Goal: Transaction & Acquisition: Purchase product/service

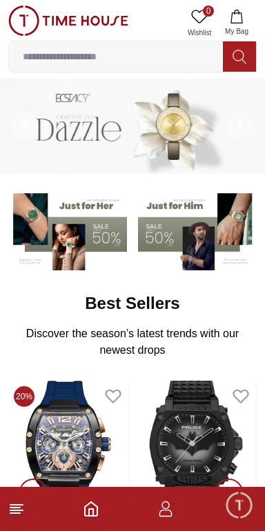
click at [17, 513] on line at bounding box center [15, 513] width 10 height 0
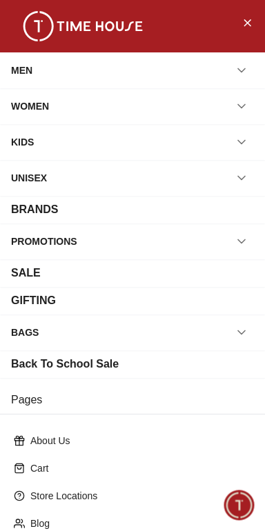
click at [241, 101] on icon "button" at bounding box center [242, 106] width 14 height 14
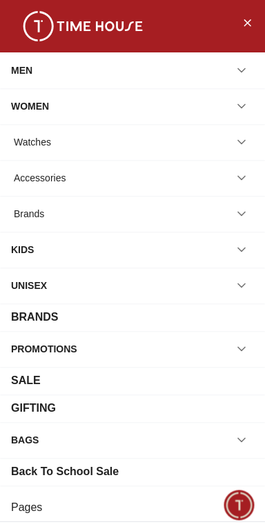
click at [83, 225] on div "Brands" at bounding box center [132, 213] width 243 height 25
click at [237, 219] on icon "button" at bounding box center [242, 214] width 14 height 14
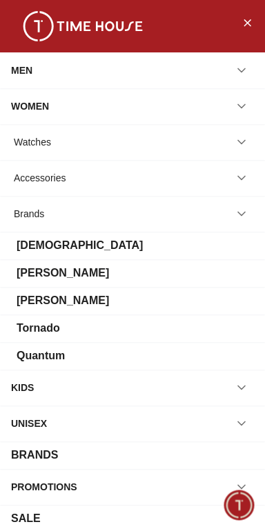
click at [63, 278] on div "[PERSON_NAME]" at bounding box center [63, 273] width 92 height 17
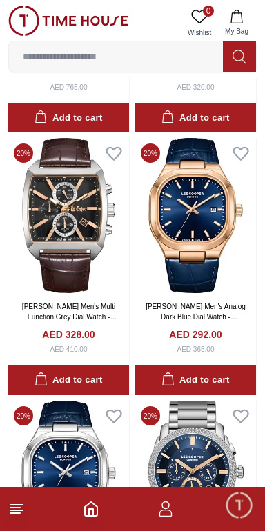
scroll to position [2468, 0]
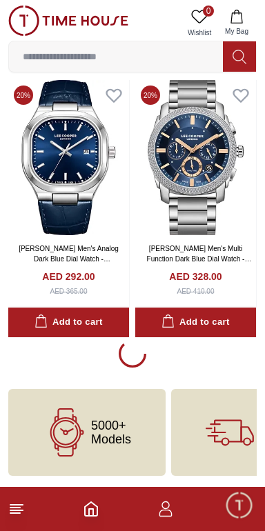
scroll to position [3064, 0]
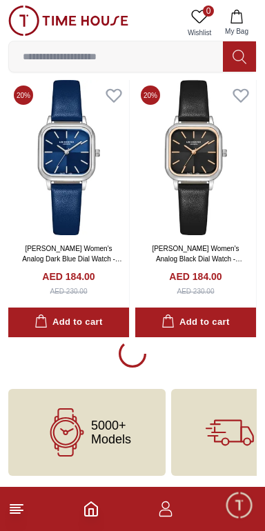
scroll to position [8114, 0]
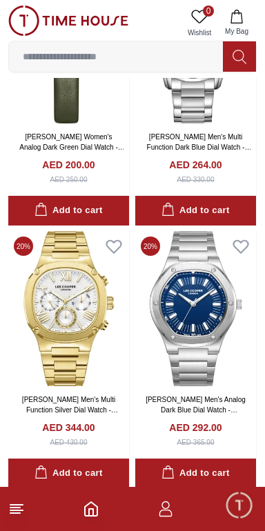
scroll to position [8689, 0]
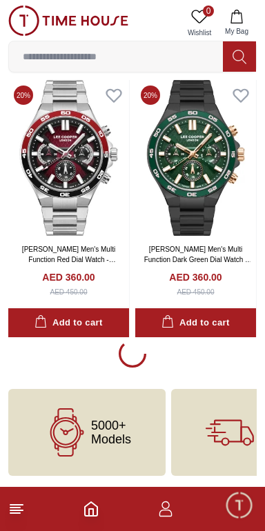
scroll to position [14314, 0]
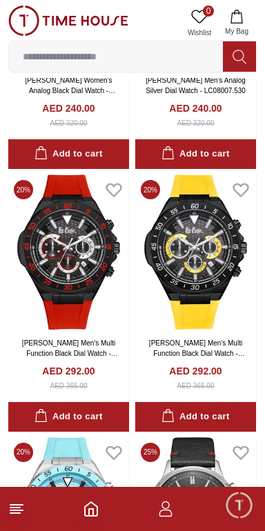
scroll to position [13493, 0]
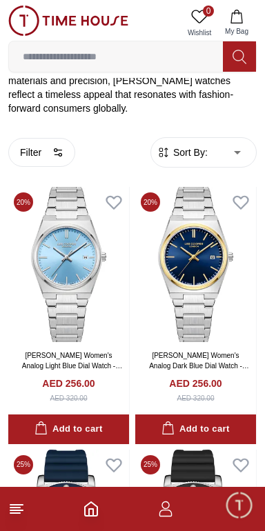
scroll to position [321, 0]
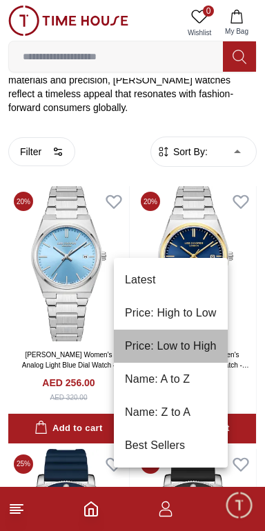
click at [192, 345] on li "Price: Low to High" at bounding box center [171, 346] width 114 height 33
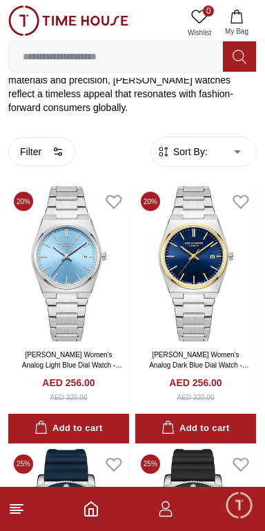
type input "*"
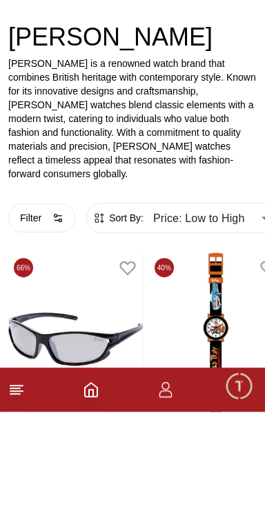
scroll to position [201, 0]
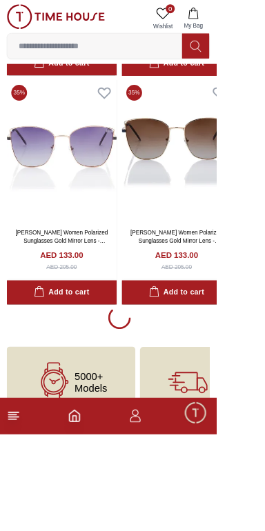
scroll to position [5810, 0]
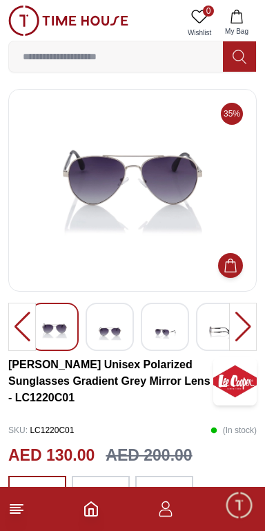
click at [121, 326] on img at bounding box center [109, 332] width 25 height 34
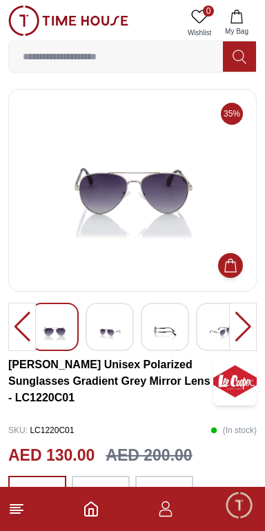
click at [121, 336] on img at bounding box center [109, 332] width 25 height 34
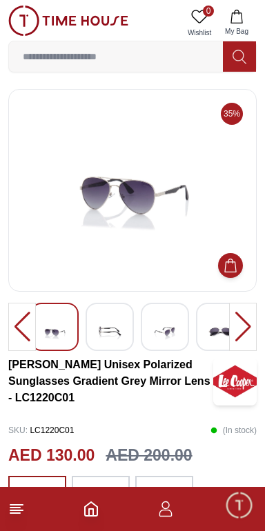
click at [170, 328] on img at bounding box center [164, 332] width 25 height 34
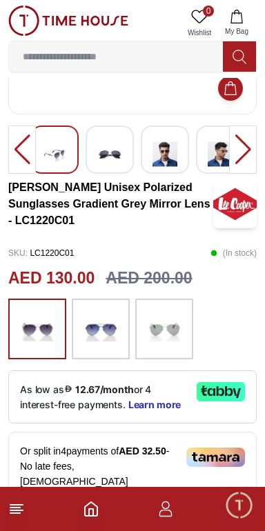
scroll to position [180, 0]
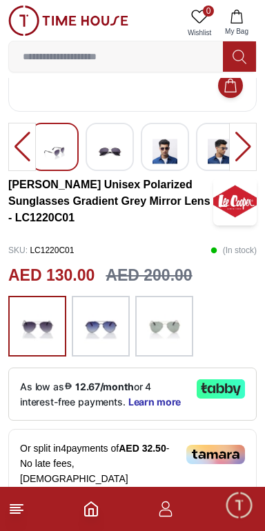
click at [174, 347] on img at bounding box center [164, 326] width 34 height 47
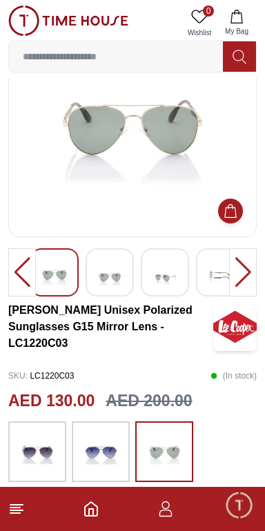
scroll to position [106, 0]
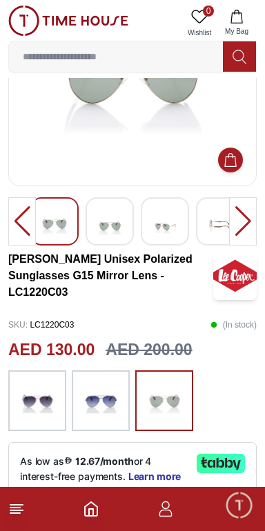
click at [41, 424] on img at bounding box center [37, 400] width 34 height 47
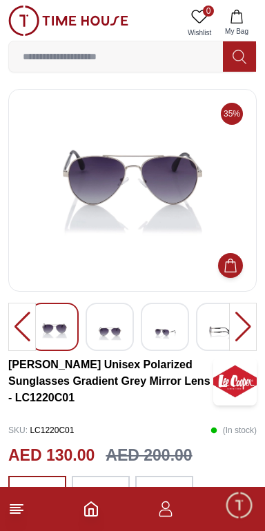
click at [184, 309] on div at bounding box center [165, 327] width 48 height 48
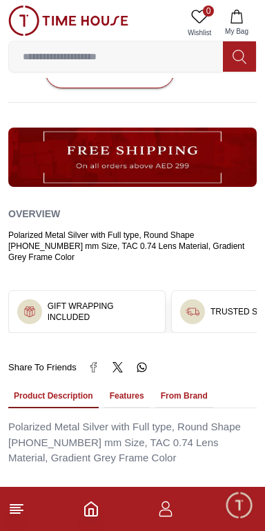
scroll to position [700, 0]
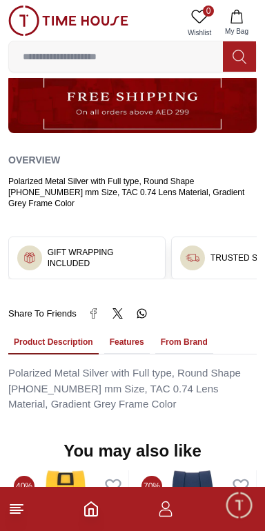
scroll to position [106, 0]
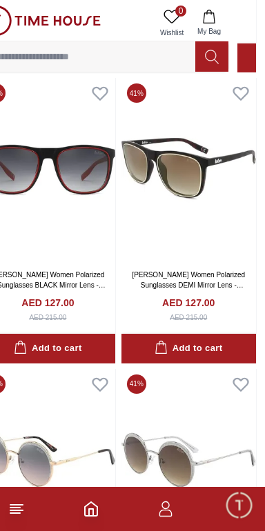
scroll to position [3222, 46]
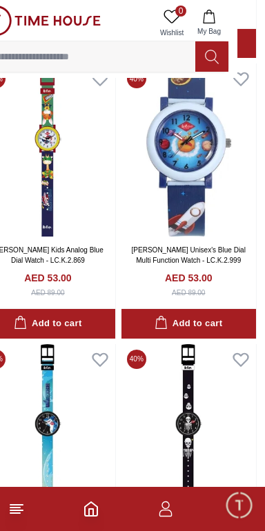
scroll to position [681, 11]
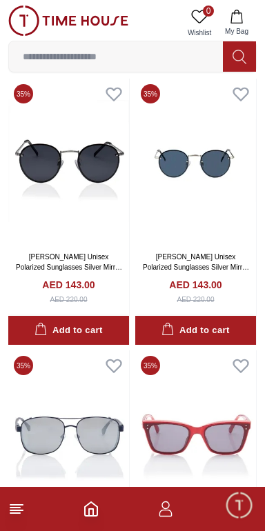
scroll to position [430, 0]
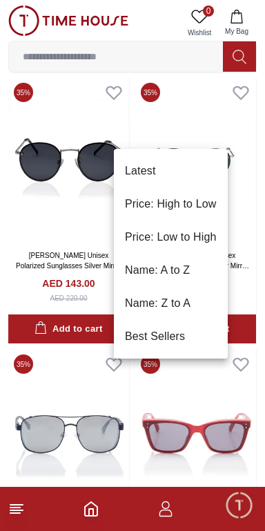
click at [201, 237] on li "Price: Low to High" at bounding box center [171, 237] width 114 height 33
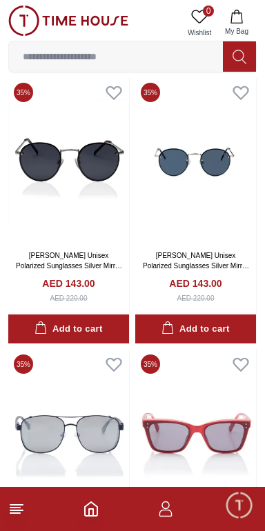
type input "*"
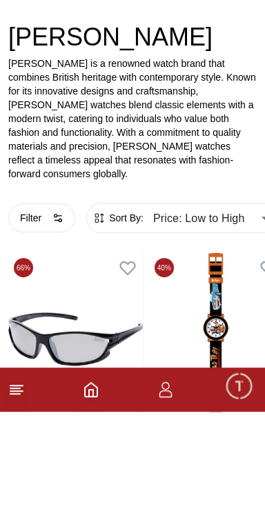
scroll to position [310, 0]
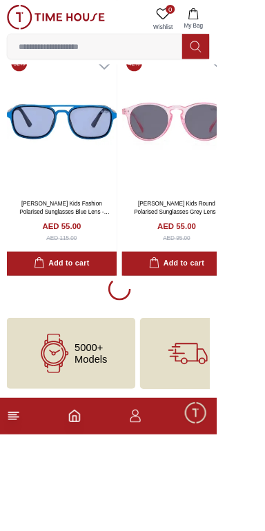
scroll to position [6521, 0]
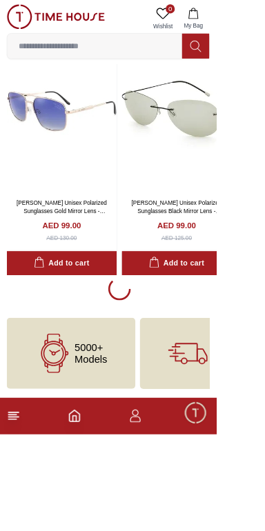
scroll to position [12917, 0]
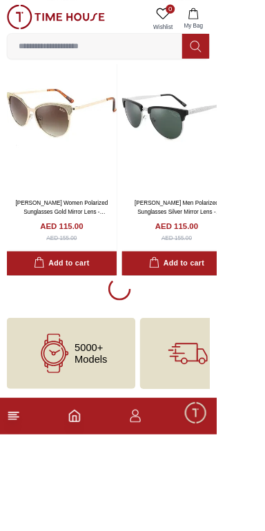
scroll to position [19314, 0]
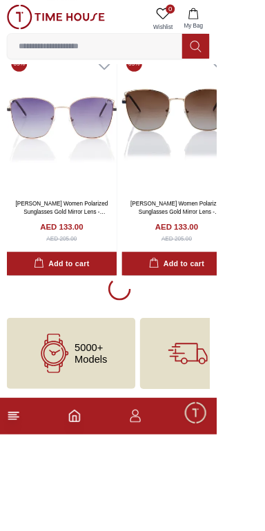
scroll to position [25955, 0]
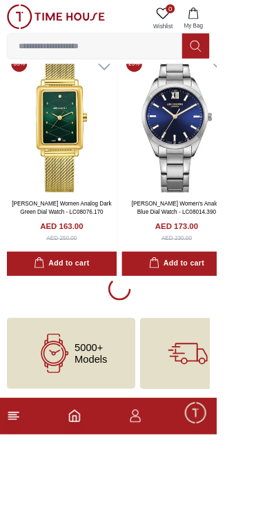
scroll to position [26005, 0]
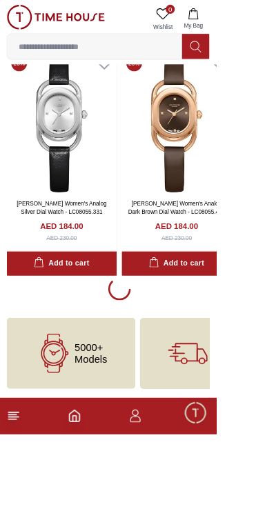
scroll to position [32414, 0]
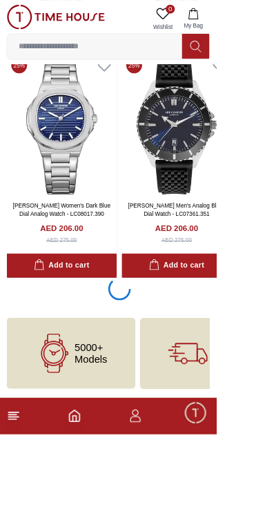
scroll to position [32874, 0]
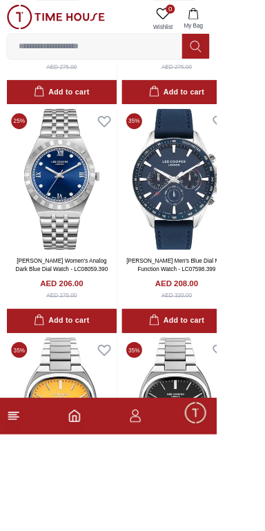
scroll to position [32644, 0]
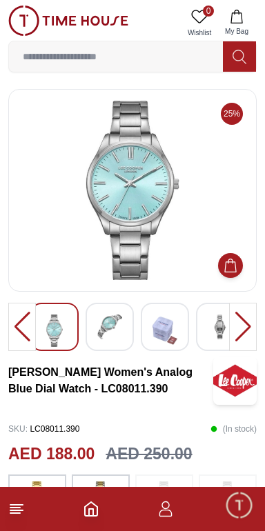
click at [123, 315] on div at bounding box center [110, 327] width 48 height 48
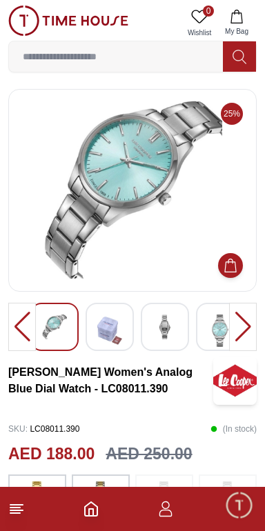
click at [222, 325] on img at bounding box center [220, 331] width 25 height 32
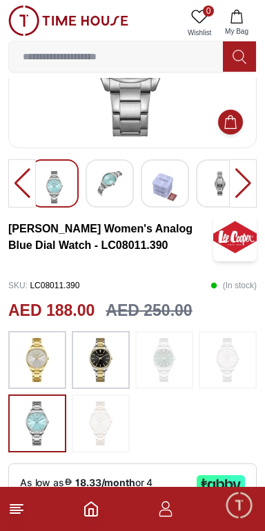
scroll to position [145, 0]
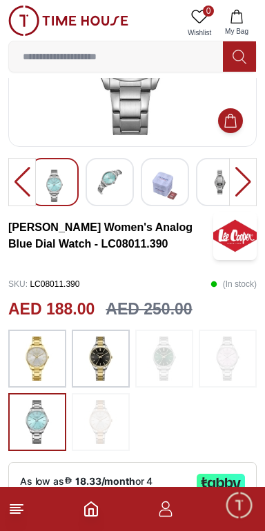
click at [249, 193] on div at bounding box center [243, 182] width 28 height 48
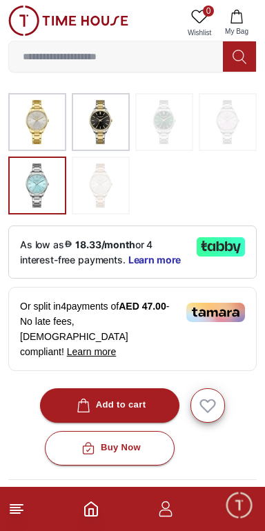
scroll to position [375, 0]
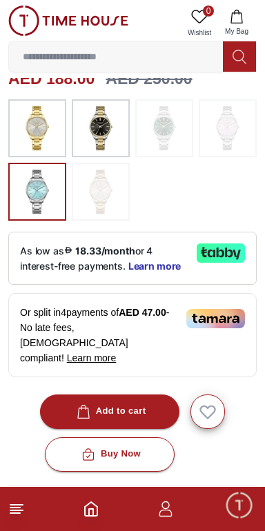
click at [173, 273] on p "As low as 18.33/month or 4 interest-free payments. Learn more" at bounding box center [103, 259] width 166 height 30
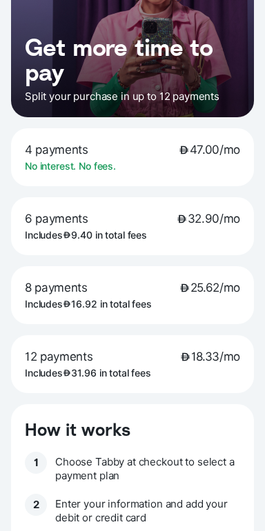
scroll to position [123, 0]
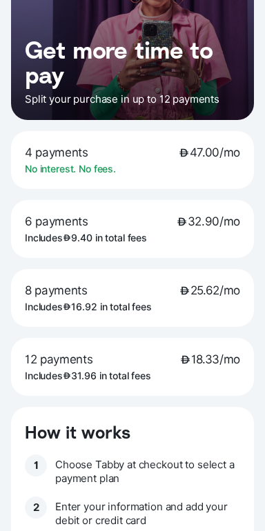
click at [188, 228] on span "32.90/mo" at bounding box center [208, 221] width 63 height 15
click at [137, 229] on p "6 payments 32.90/mo" at bounding box center [132, 221] width 215 height 15
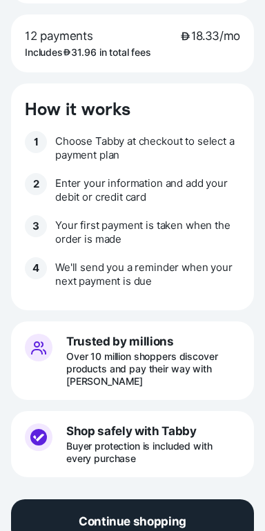
scroll to position [458, 0]
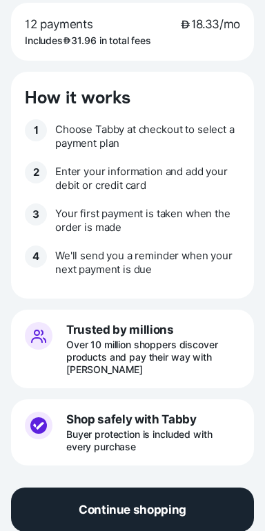
scroll to position [2830, 0]
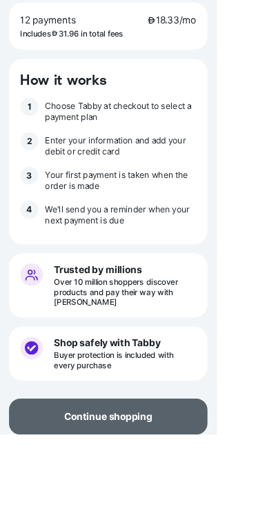
click at [184, 517] on p "Continue shopping" at bounding box center [133, 509] width 108 height 15
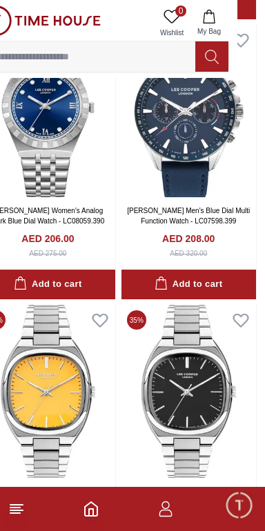
scroll to position [32750, 59]
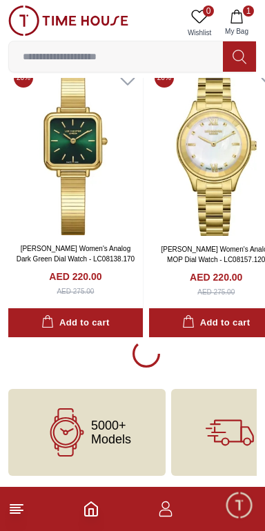
scroll to position [37247, 0]
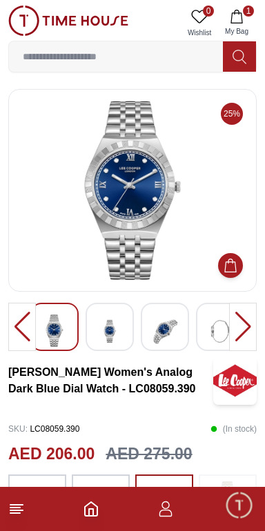
click at [111, 335] on img at bounding box center [109, 332] width 25 height 34
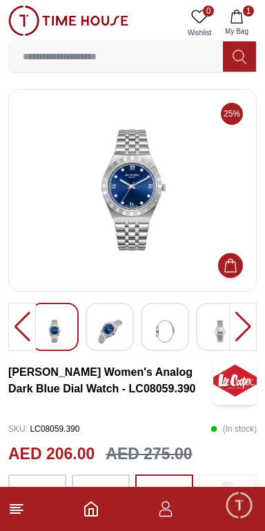
click at [120, 324] on img at bounding box center [109, 332] width 25 height 34
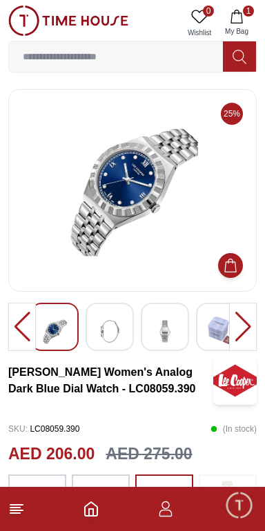
click at [173, 325] on img at bounding box center [164, 332] width 25 height 34
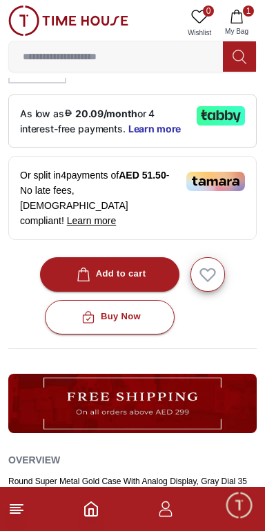
scroll to position [535, 0]
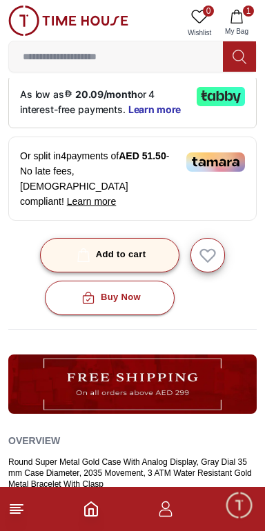
click at [140, 263] on div "Add to cart" at bounding box center [110, 255] width 72 height 16
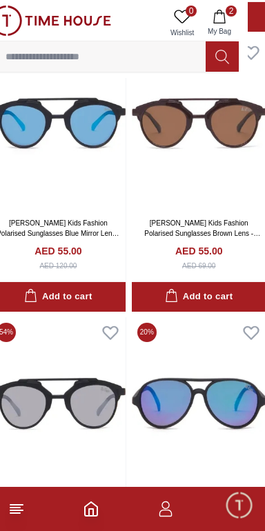
scroll to position [2692, 0]
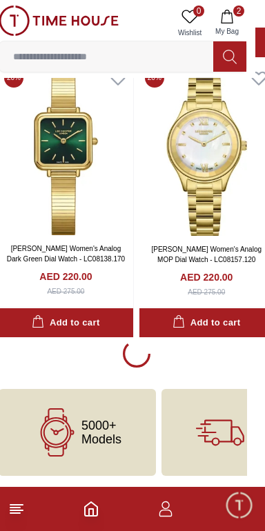
scroll to position [38921, 10]
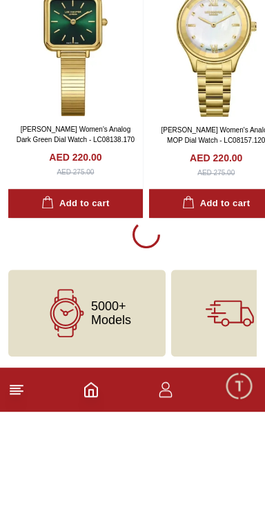
scroll to position [38800, 0]
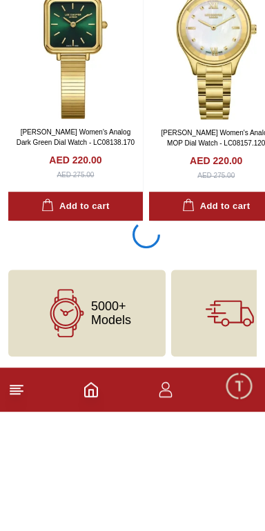
scroll to position [38800, 0]
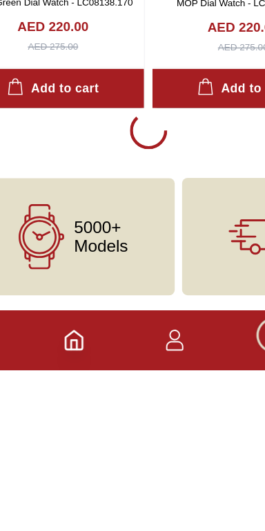
scroll to position [37588, 0]
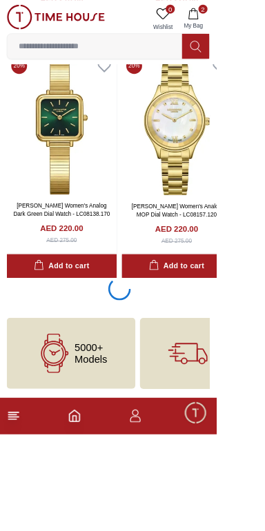
scroll to position [32660, 0]
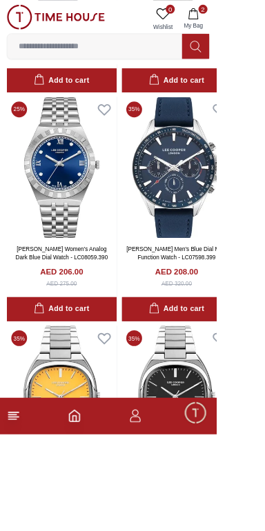
click at [240, 6] on button "2 My Bag" at bounding box center [237, 23] width 40 height 35
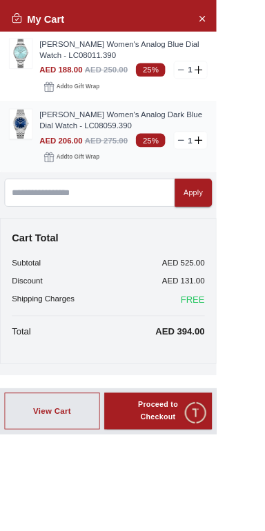
click at [26, 170] on img at bounding box center [26, 152] width 28 height 36
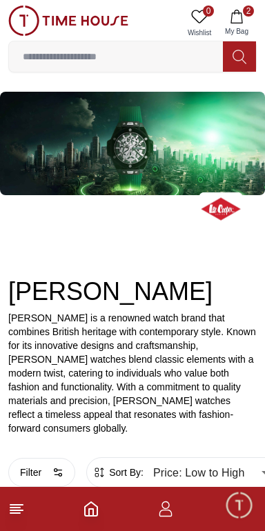
scroll to position [2830, 0]
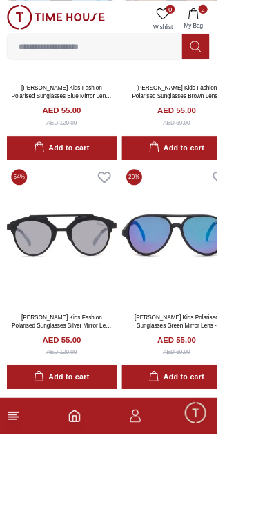
click at [108, 65] on input at bounding box center [116, 57] width 214 height 28
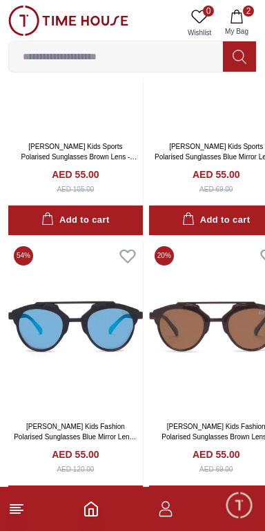
scroll to position [36929, 0]
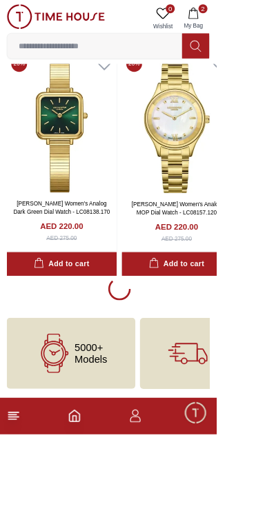
click at [23, 517] on icon at bounding box center [16, 509] width 17 height 17
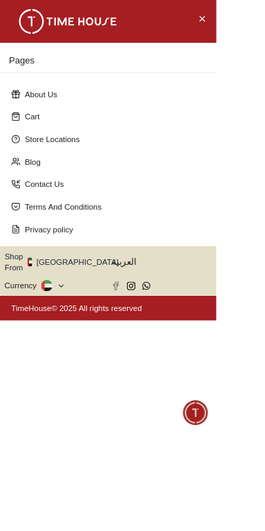
click at [258, 22] on button "Close Menu" at bounding box center [247, 22] width 22 height 22
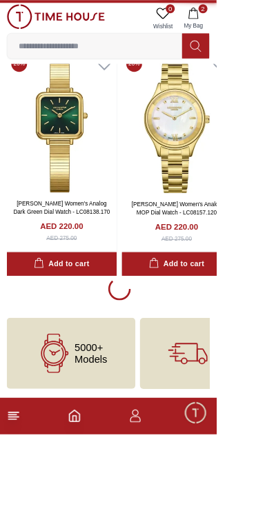
scroll to position [15536, 0]
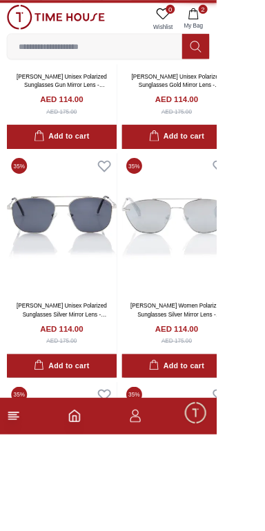
click at [61, 59] on input at bounding box center [116, 57] width 214 height 28
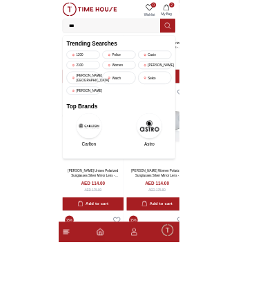
scroll to position [15288, 0]
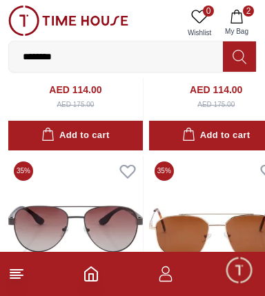
type input "*********"
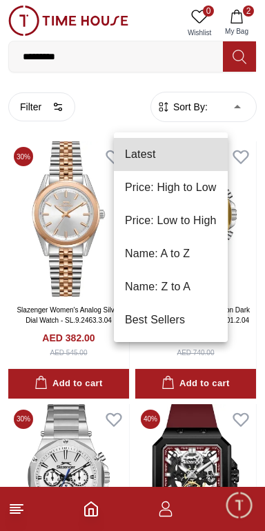
click at [218, 221] on li "Price: Low to High" at bounding box center [171, 220] width 114 height 33
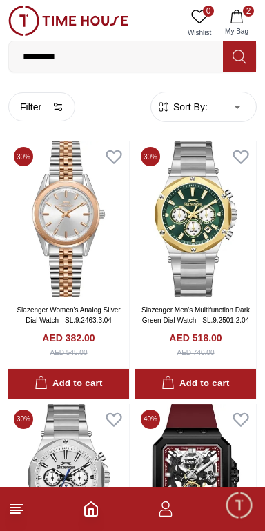
type input "*"
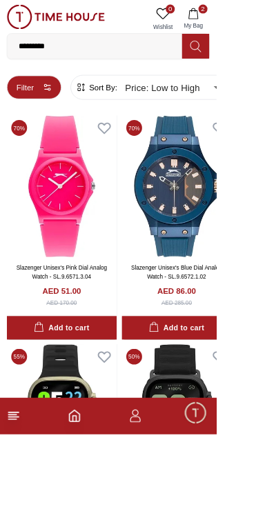
click at [57, 109] on button "Filter" at bounding box center [41, 106] width 67 height 29
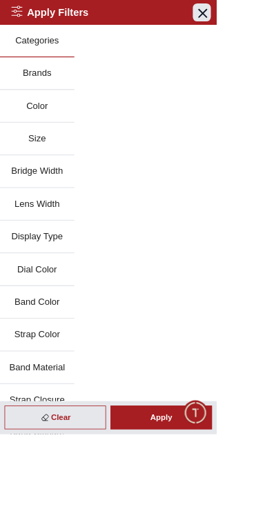
click at [256, 15] on icon "button" at bounding box center [247, 15] width 17 height 17
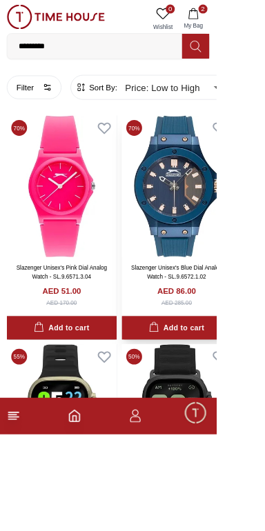
click at [254, 240] on img at bounding box center [216, 227] width 135 height 173
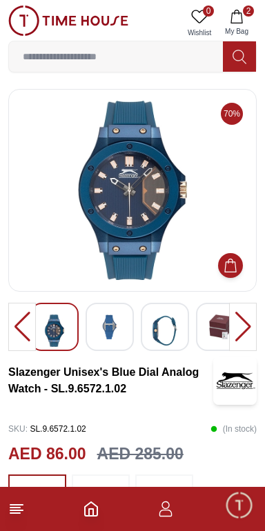
click at [108, 337] on img at bounding box center [109, 327] width 25 height 25
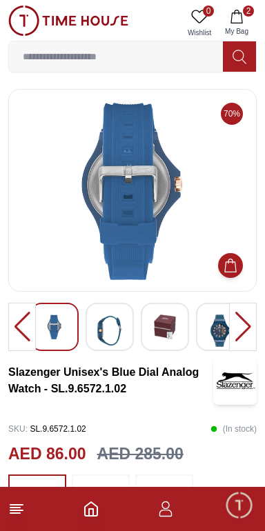
click at [48, 337] on img at bounding box center [54, 327] width 25 height 25
click at [57, 333] on img at bounding box center [54, 327] width 25 height 25
click at [120, 338] on img at bounding box center [109, 331] width 25 height 32
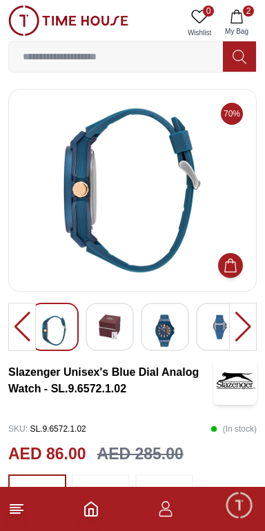
click at [173, 328] on img at bounding box center [164, 331] width 25 height 32
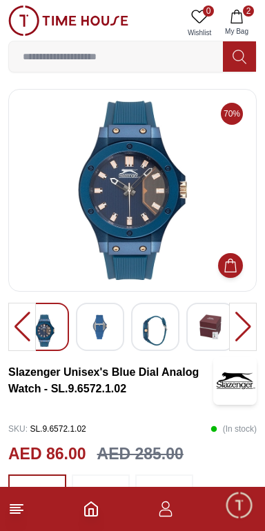
click at [245, 330] on div at bounding box center [243, 327] width 28 height 48
click at [244, 328] on div at bounding box center [243, 327] width 28 height 48
click at [243, 333] on div at bounding box center [243, 327] width 28 height 48
click at [249, 337] on div at bounding box center [243, 327] width 28 height 48
click at [44, 341] on img at bounding box center [44, 331] width 25 height 32
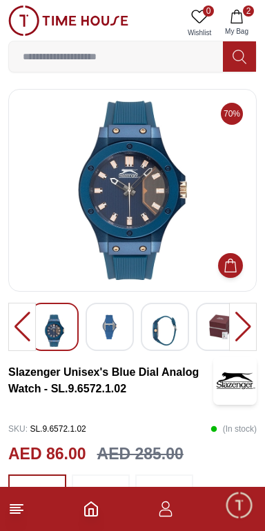
click at [52, 337] on img at bounding box center [54, 331] width 25 height 32
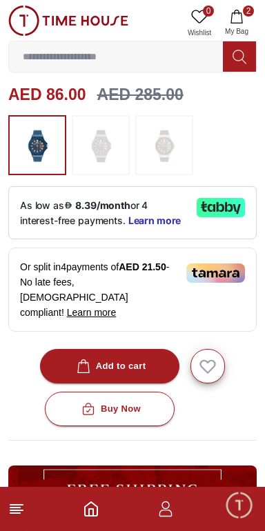
scroll to position [361, 0]
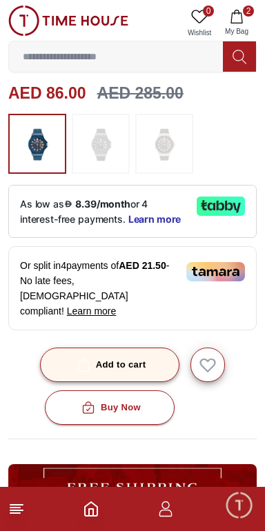
click at [133, 373] on div "Add to cart" at bounding box center [110, 365] width 72 height 16
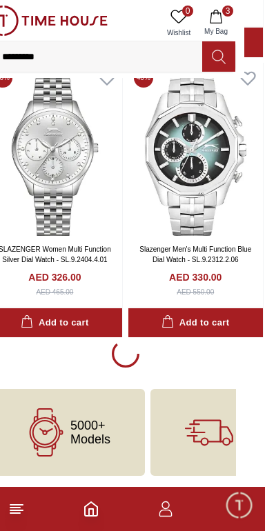
scroll to position [2993, 21]
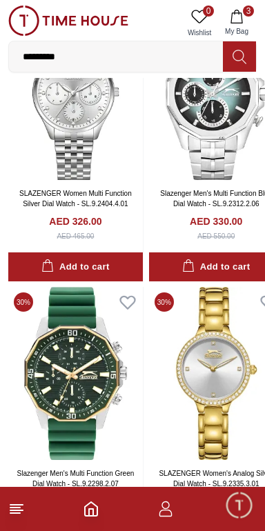
scroll to position [2025, 0]
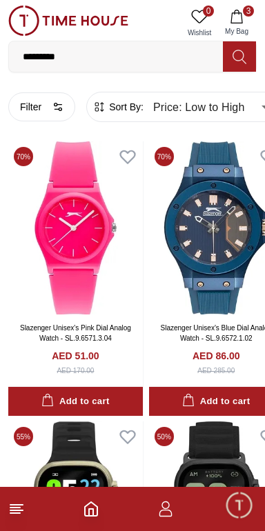
click at [156, 53] on input "*********" at bounding box center [116, 57] width 214 height 28
click at [152, 55] on input "*********" at bounding box center [116, 57] width 214 height 28
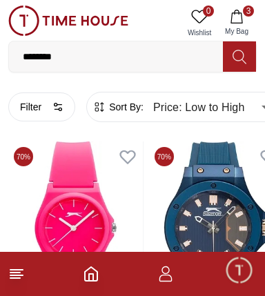
type input "*******"
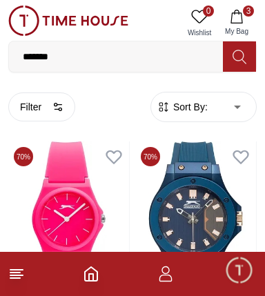
type input "******"
type input "*"
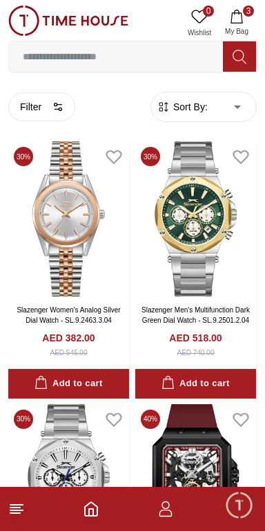
type input "*"
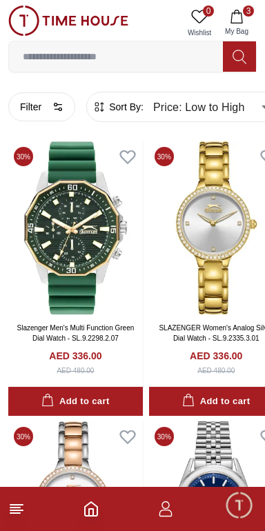
click at [16, 507] on icon at bounding box center [16, 509] width 17 height 17
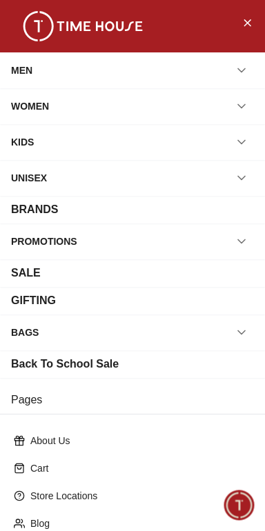
click at [242, 105] on icon "button" at bounding box center [242, 106] width 14 height 14
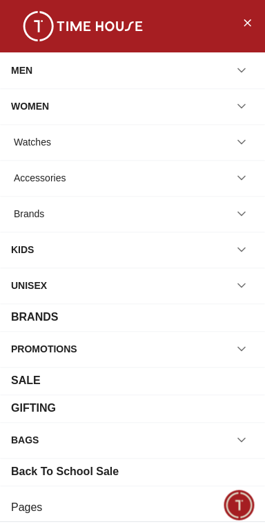
click at [233, 179] on button "button" at bounding box center [241, 178] width 25 height 25
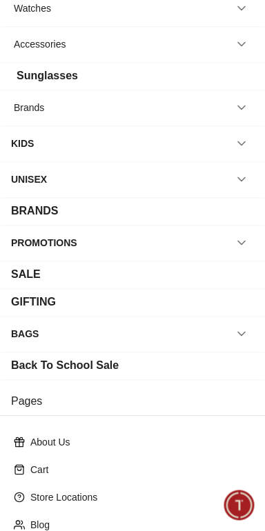
scroll to position [120, 0]
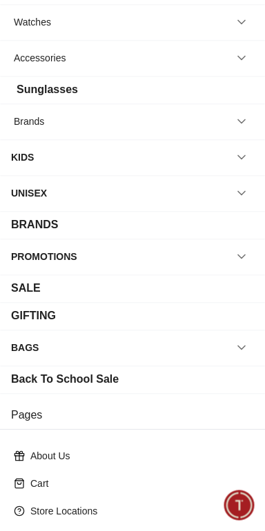
click at [41, 297] on div "SALE" at bounding box center [26, 288] width 30 height 17
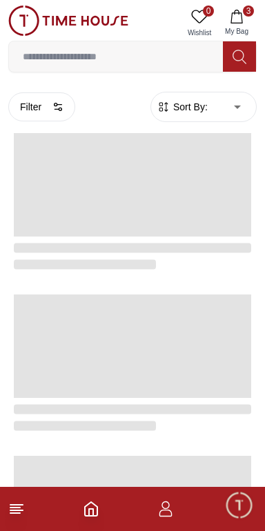
type input "******"
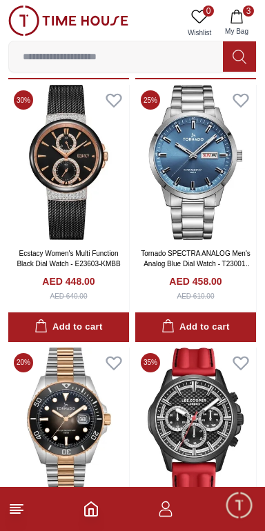
scroll to position [1215, 0]
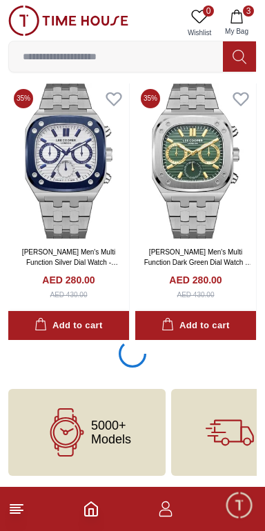
scroll to position [2723, 0]
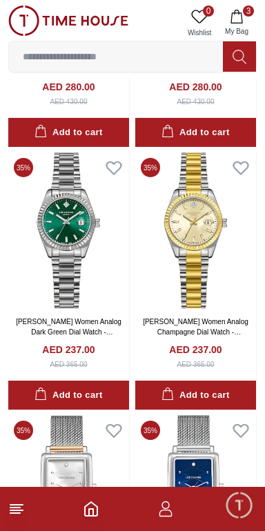
click at [15, 508] on line at bounding box center [15, 508] width 10 height 0
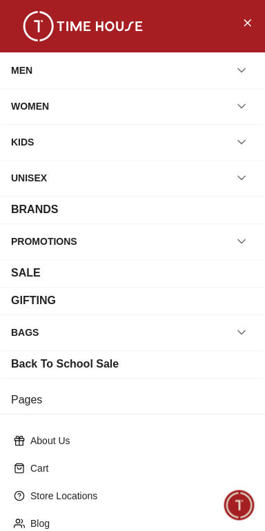
click at [141, 309] on div "GIFTING" at bounding box center [132, 301] width 243 height 17
click at [50, 309] on div "GIFTING" at bounding box center [33, 301] width 45 height 17
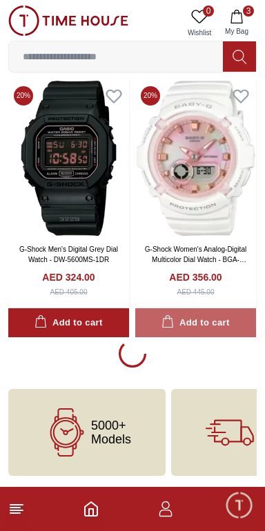
scroll to position [2671, 0]
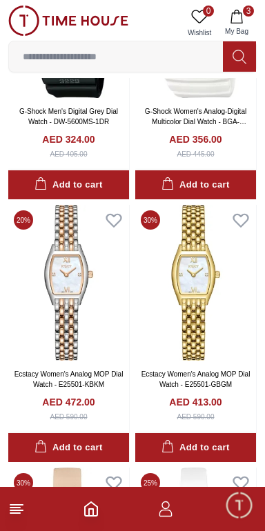
scroll to position [2782, 0]
